Goal: Navigation & Orientation: Go to known website

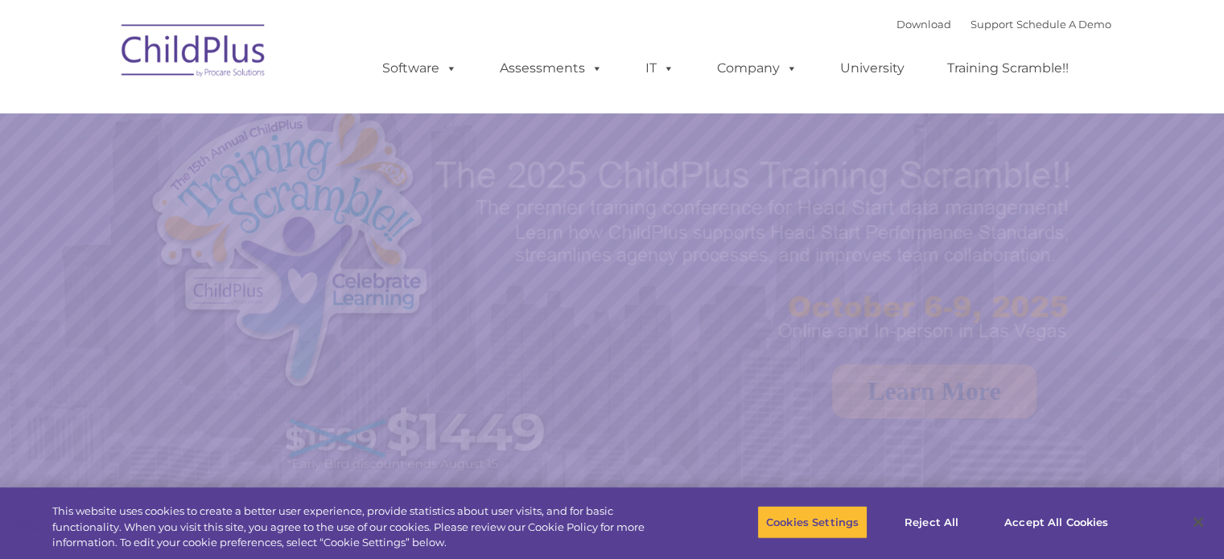
select select "MEDIUM"
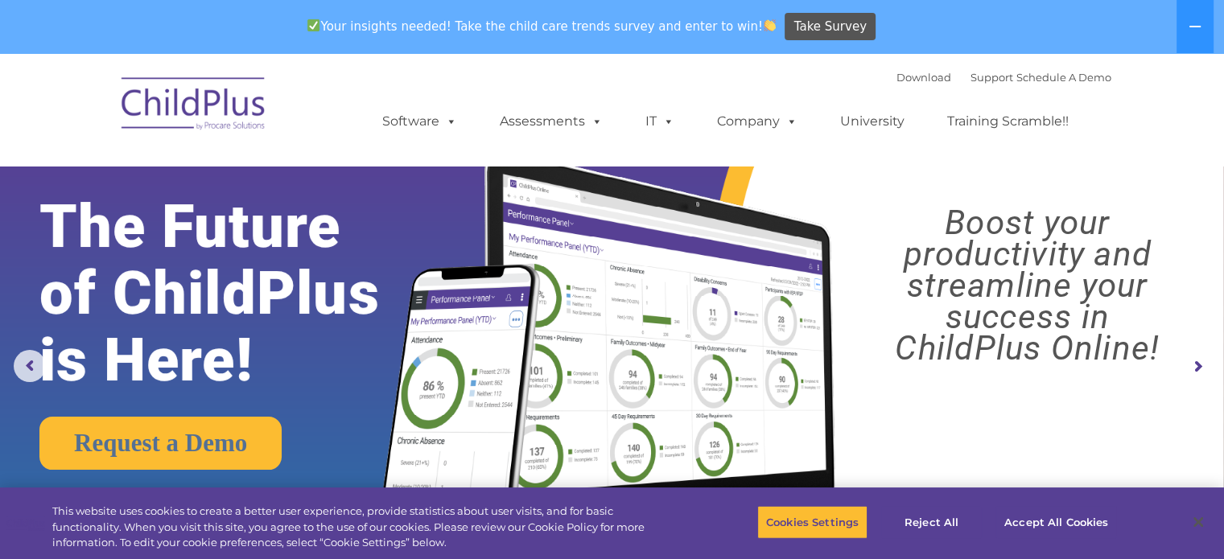
click at [203, 118] on img at bounding box center [194, 106] width 161 height 81
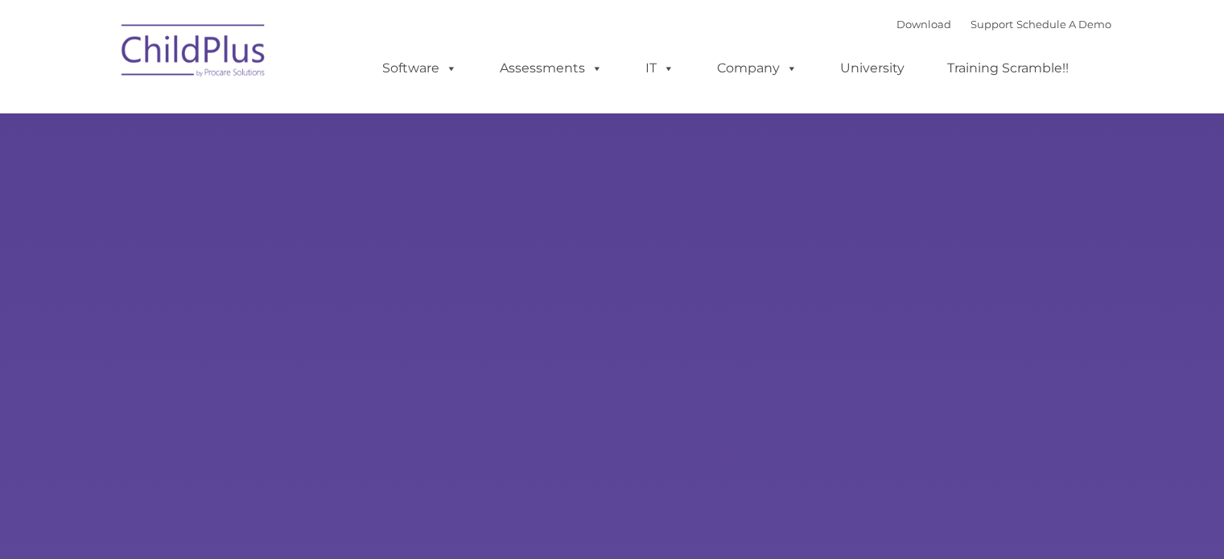
select select "MEDIUM"
